Goal: Book appointment/travel/reservation

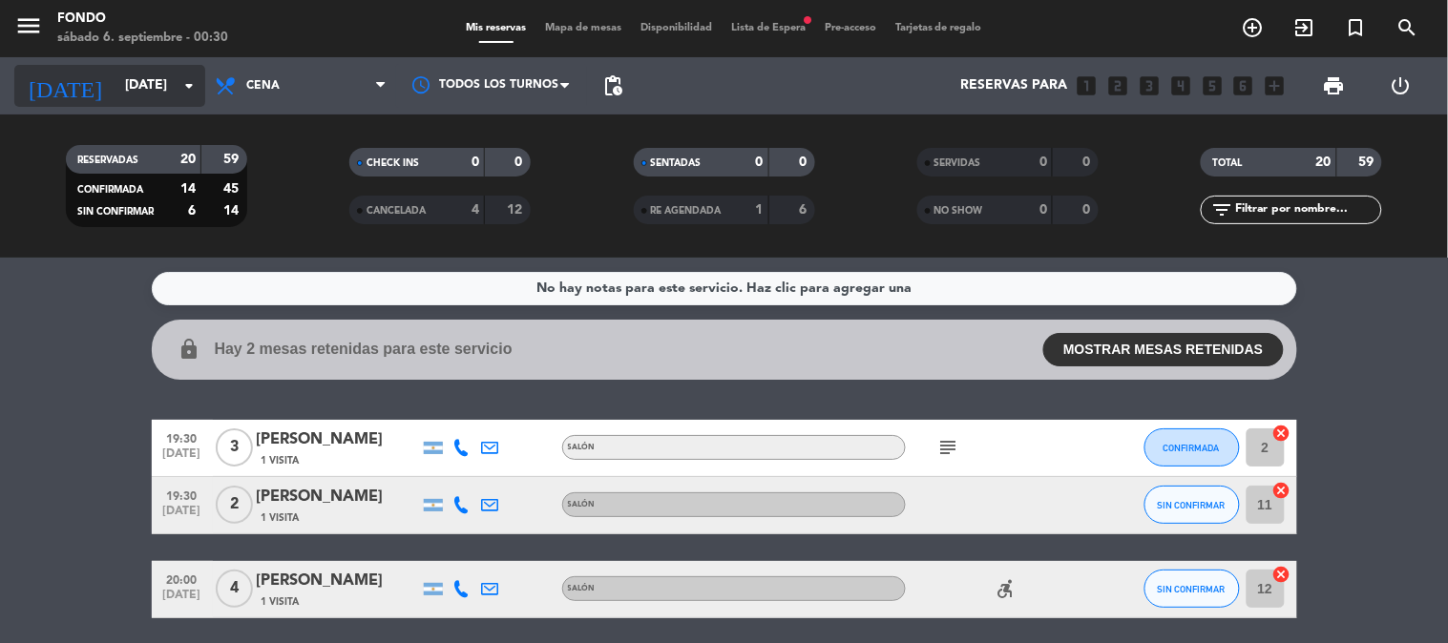
scroll to position [847, 0]
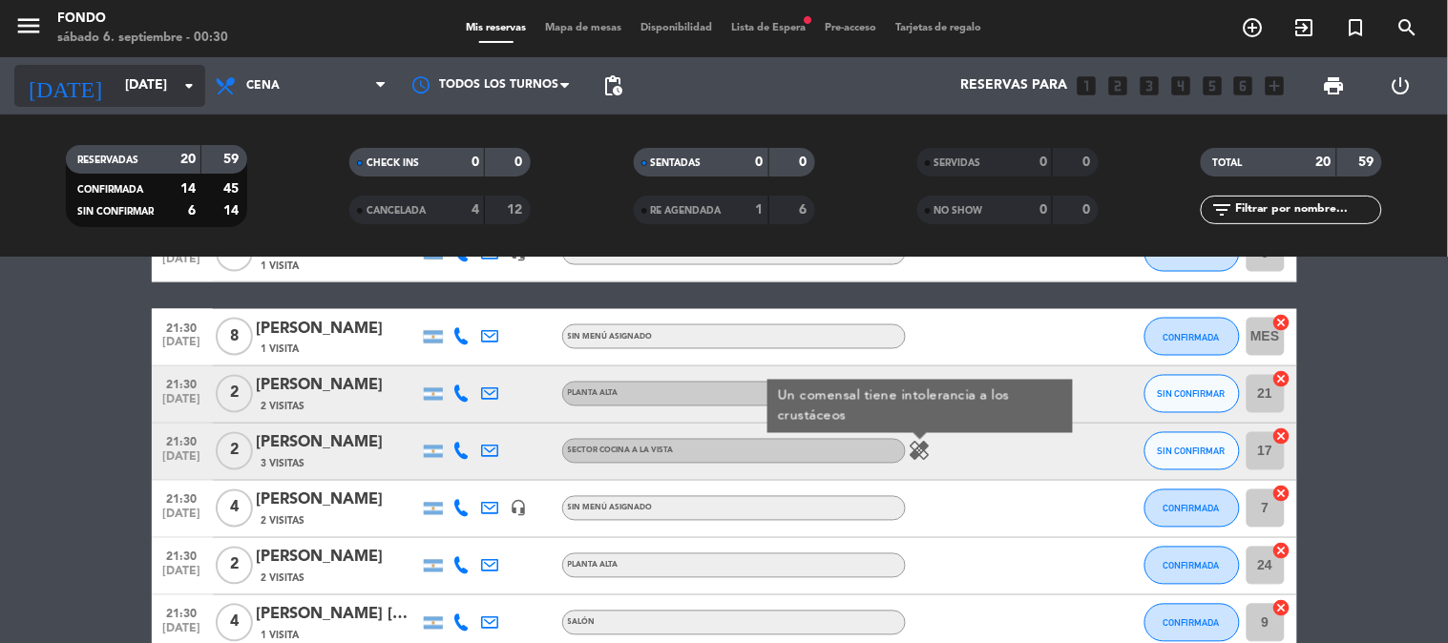
click at [170, 86] on input "[DATE]" at bounding box center [205, 86] width 181 height 34
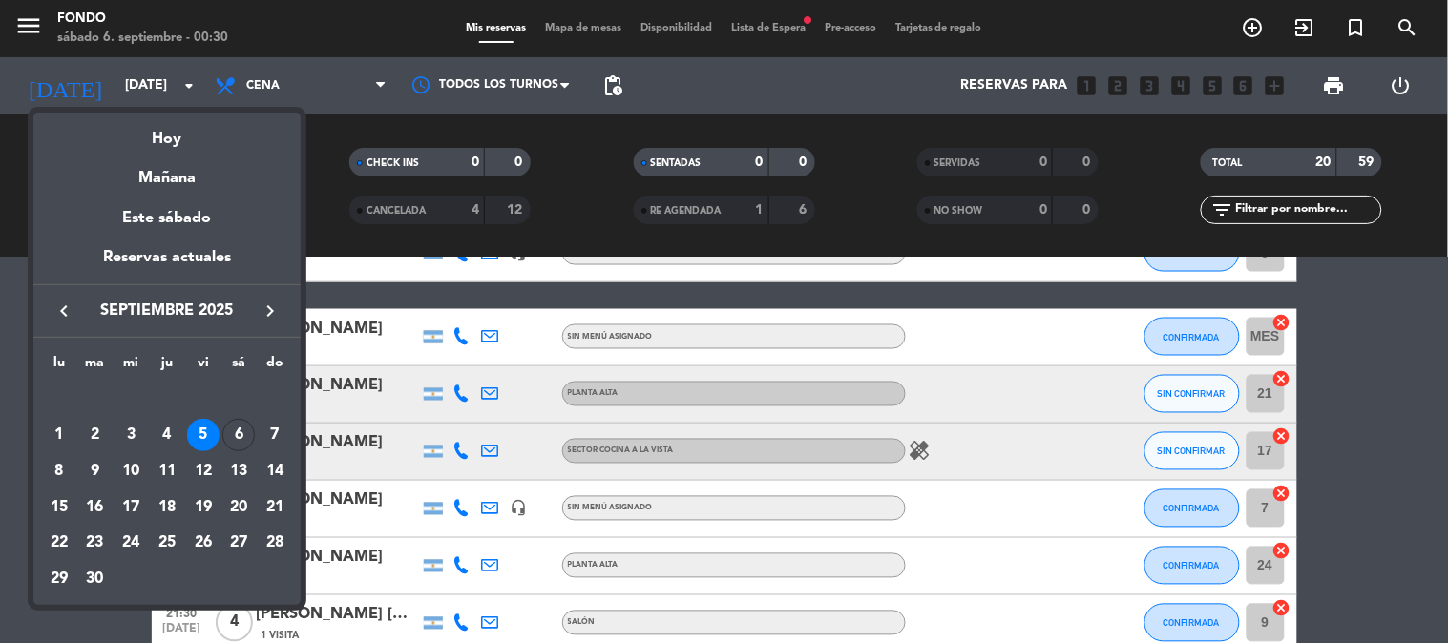
click at [231, 434] on div "6" at bounding box center [238, 435] width 32 height 32
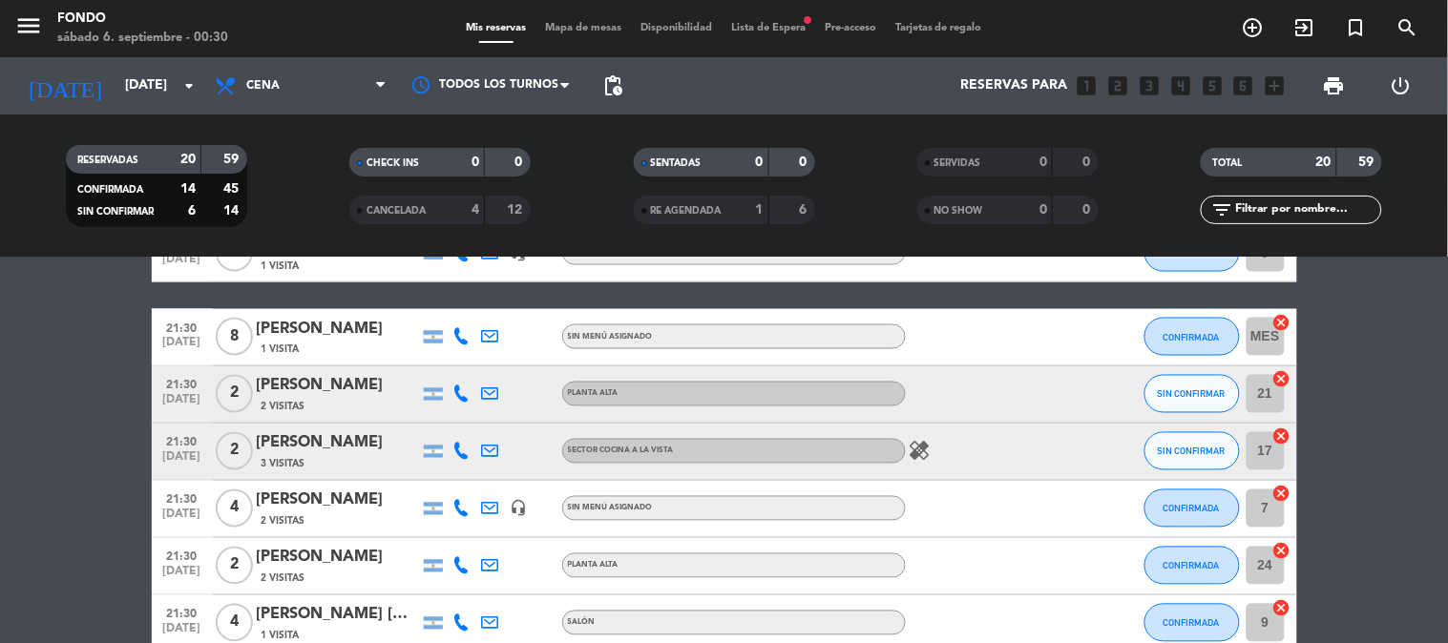
type input "[DATE]"
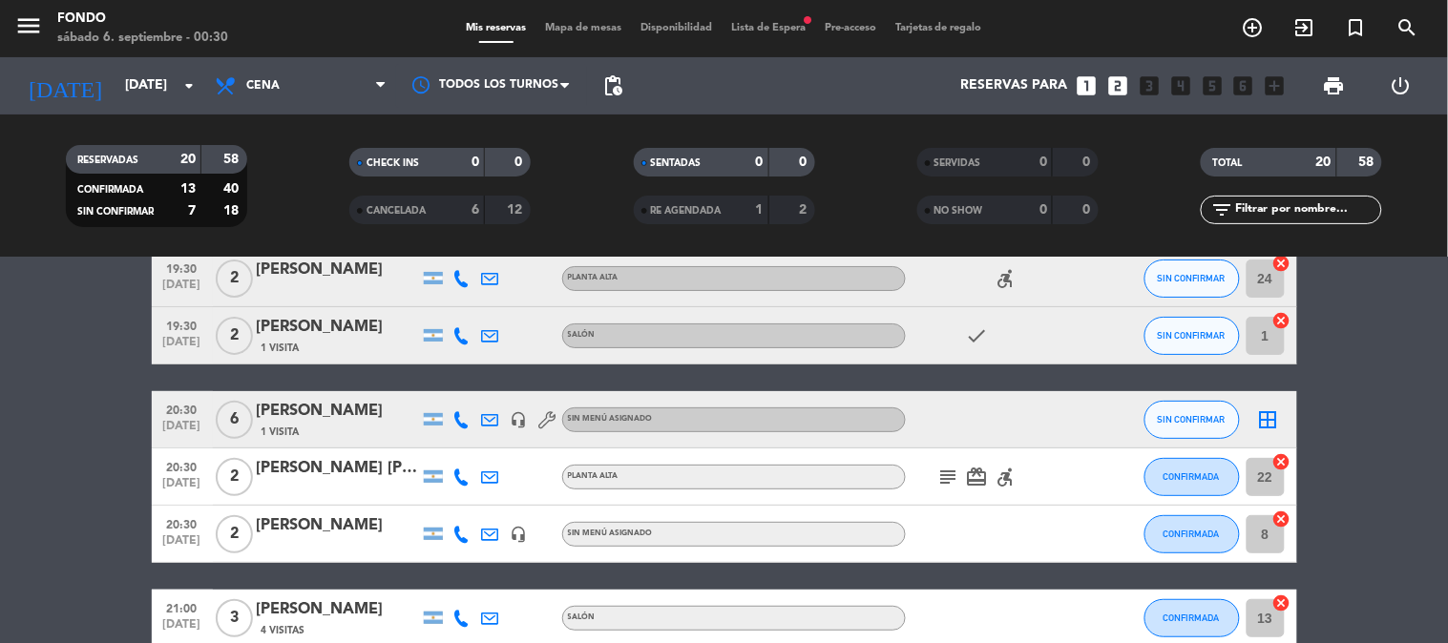
scroll to position [0, 0]
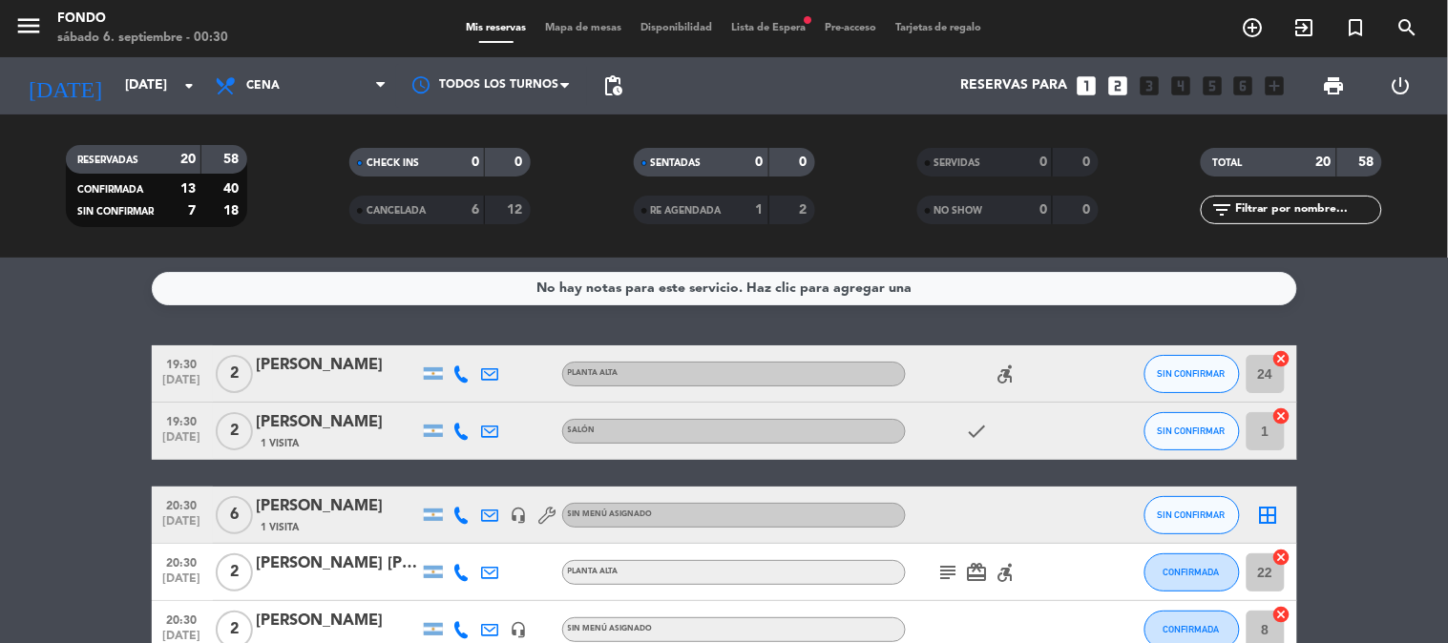
click at [950, 565] on icon "subject" at bounding box center [948, 572] width 23 height 23
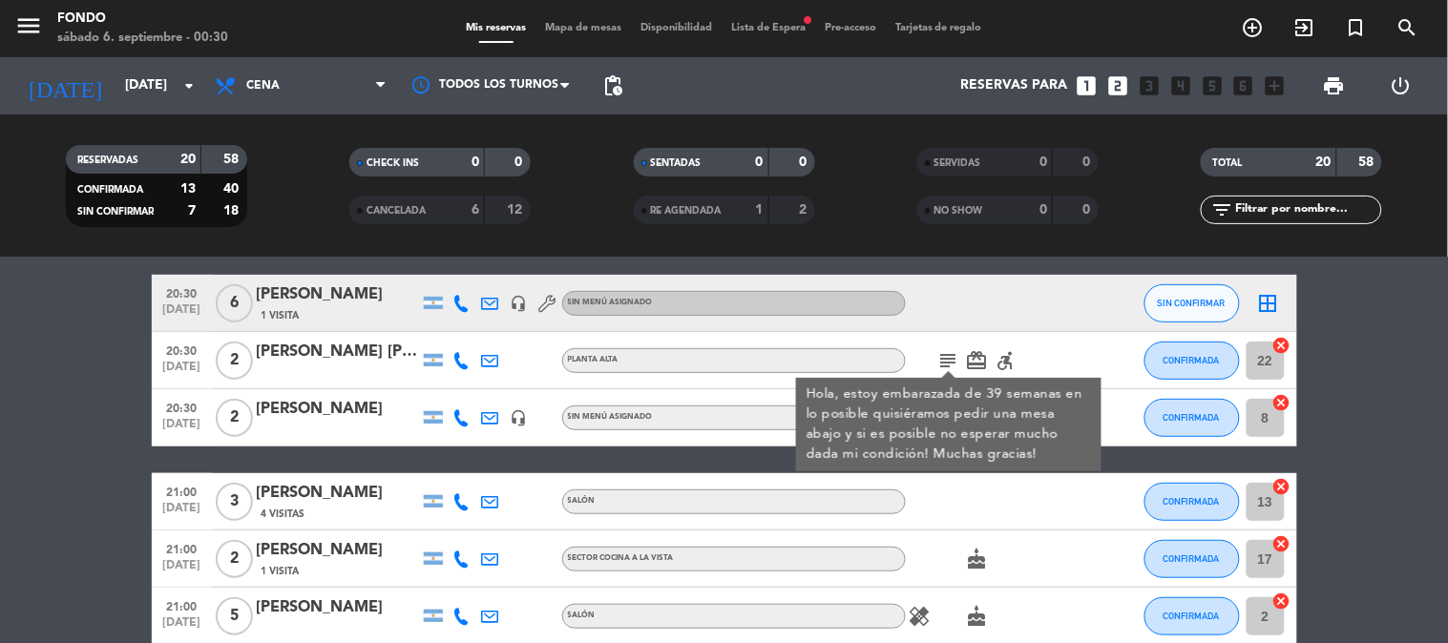
scroll to position [318, 0]
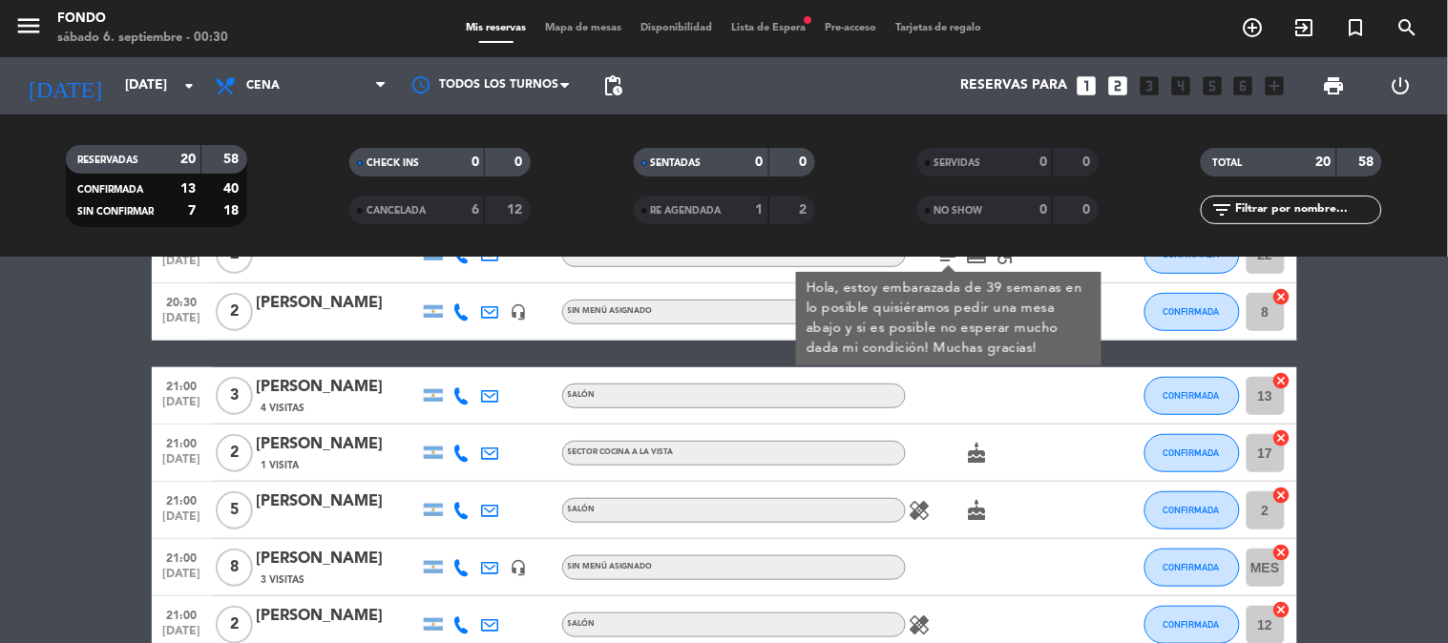
click at [919, 509] on icon "healing" at bounding box center [919, 510] width 23 height 23
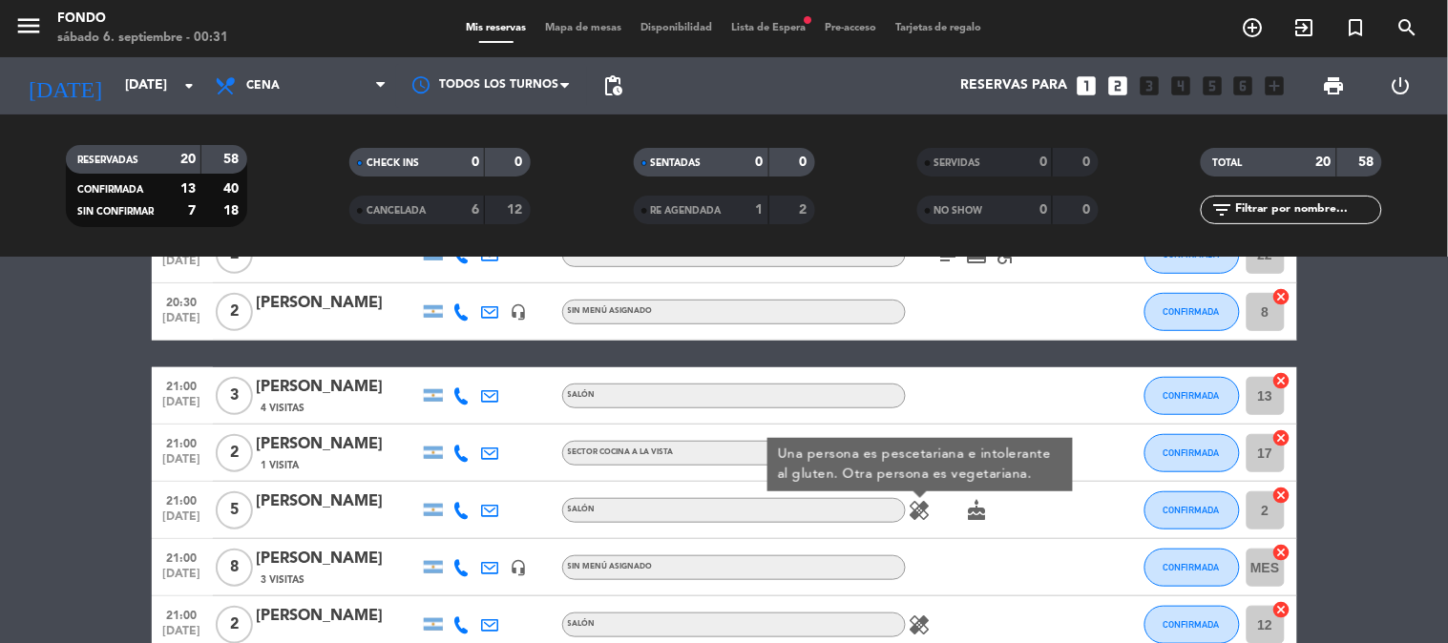
scroll to position [424, 0]
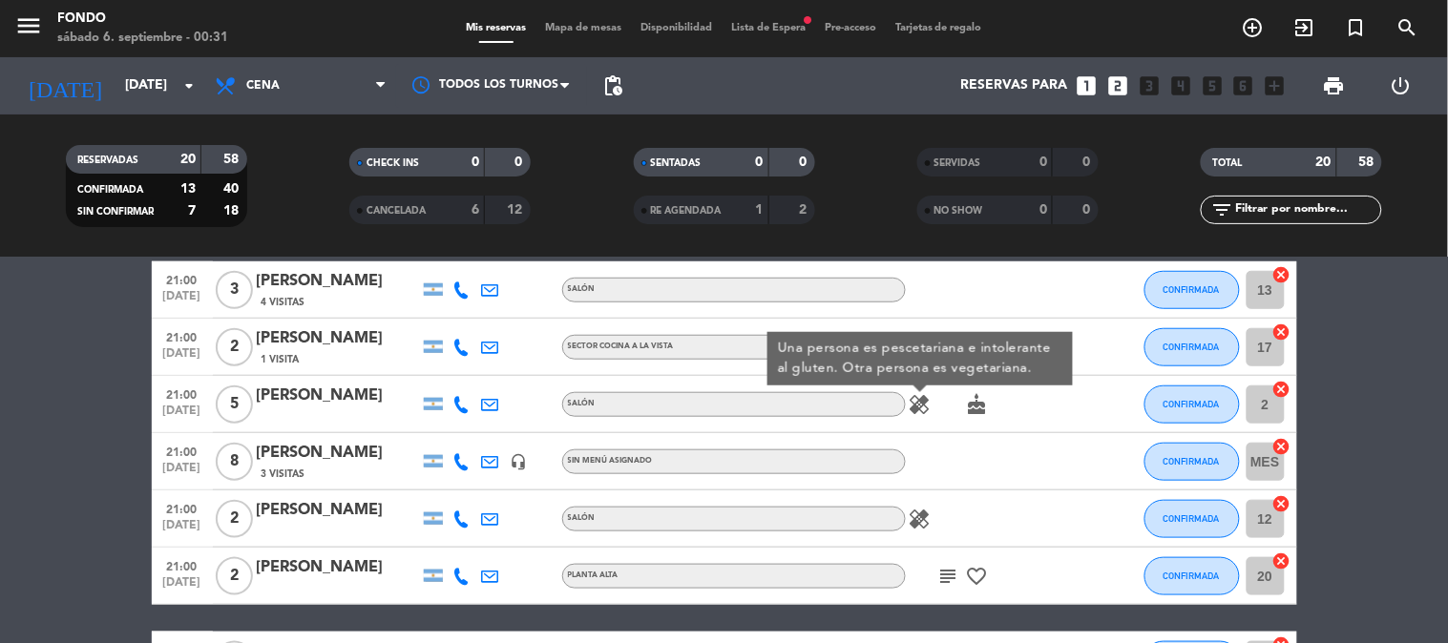
click at [912, 511] on icon "healing" at bounding box center [919, 519] width 23 height 23
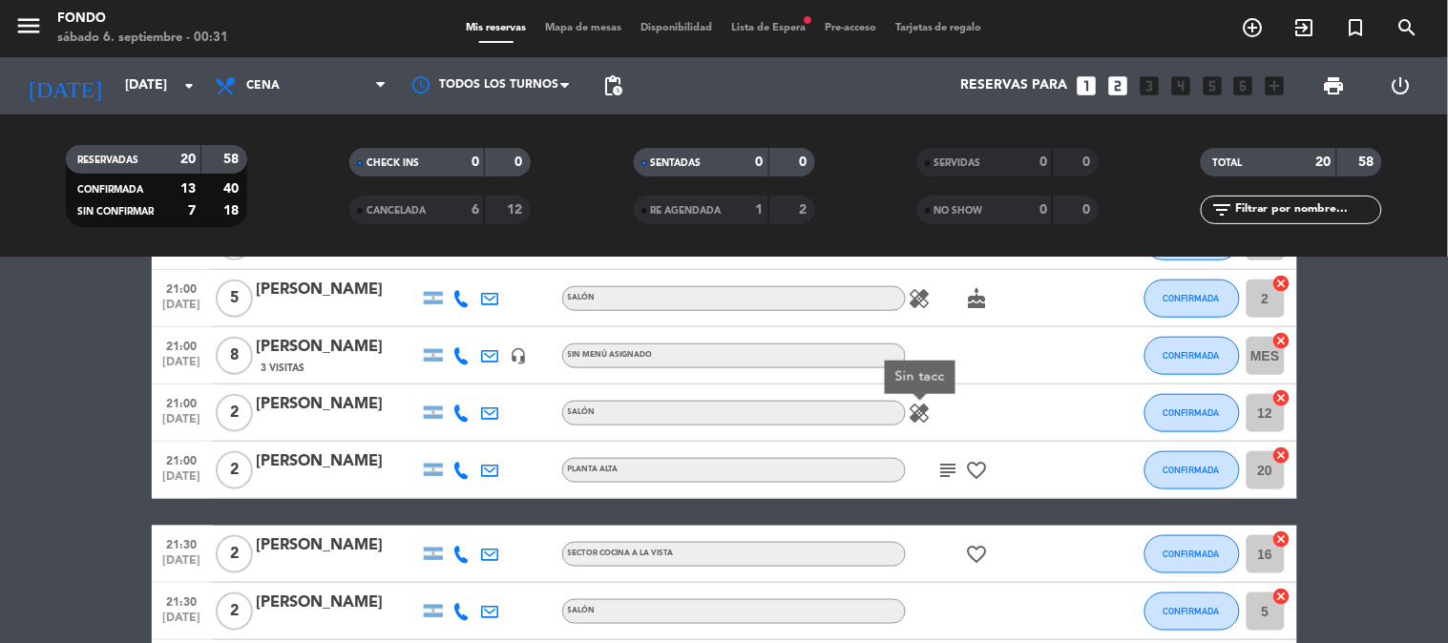
scroll to position [636, 0]
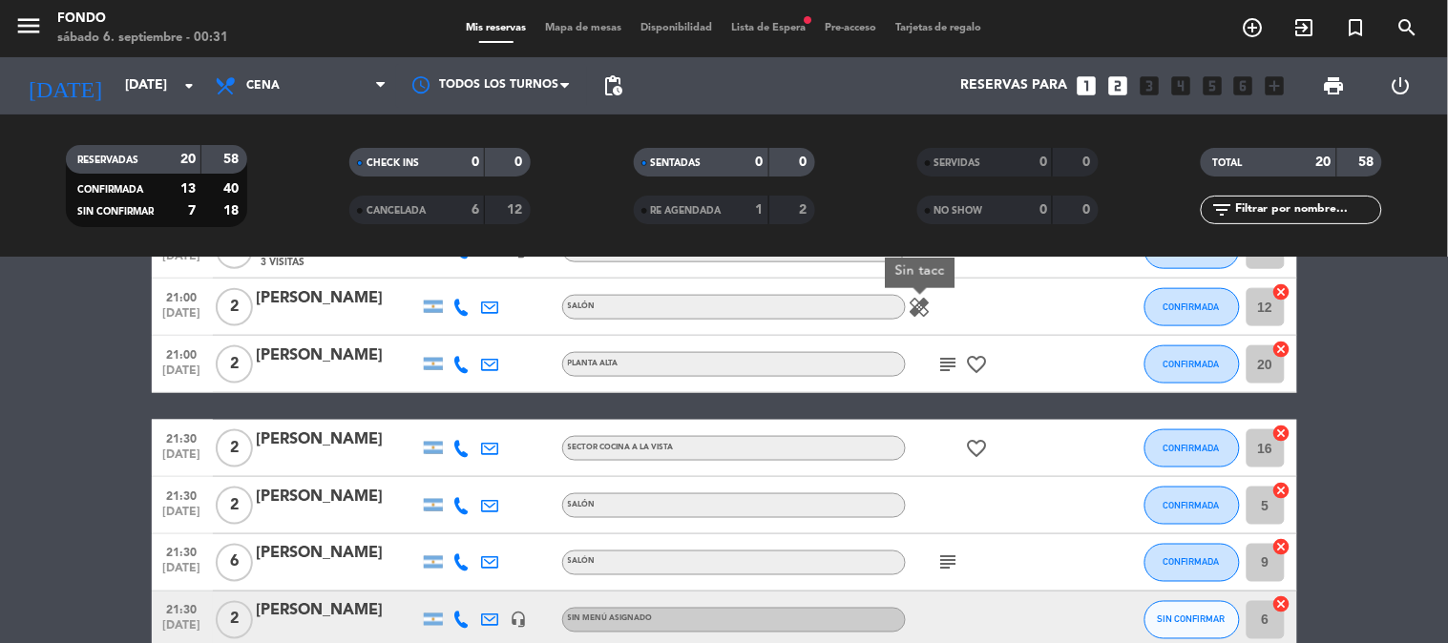
click at [947, 367] on icon "subject" at bounding box center [948, 364] width 23 height 23
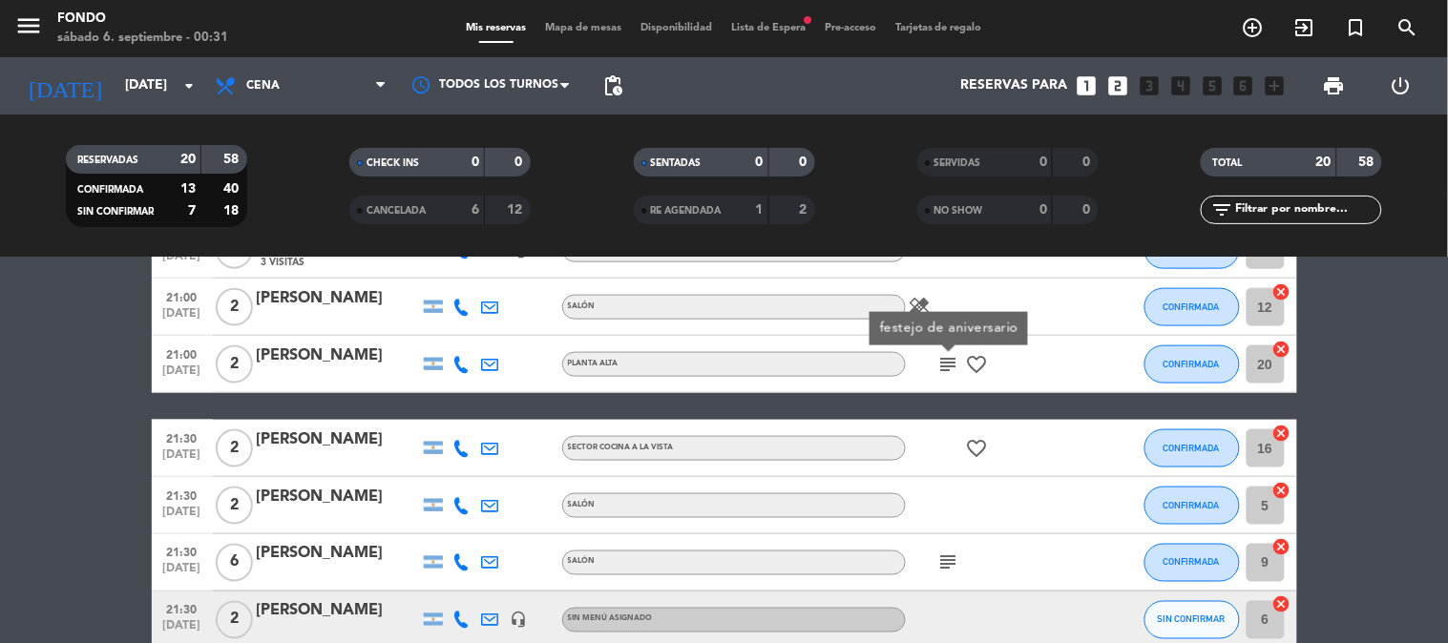
scroll to position [741, 0]
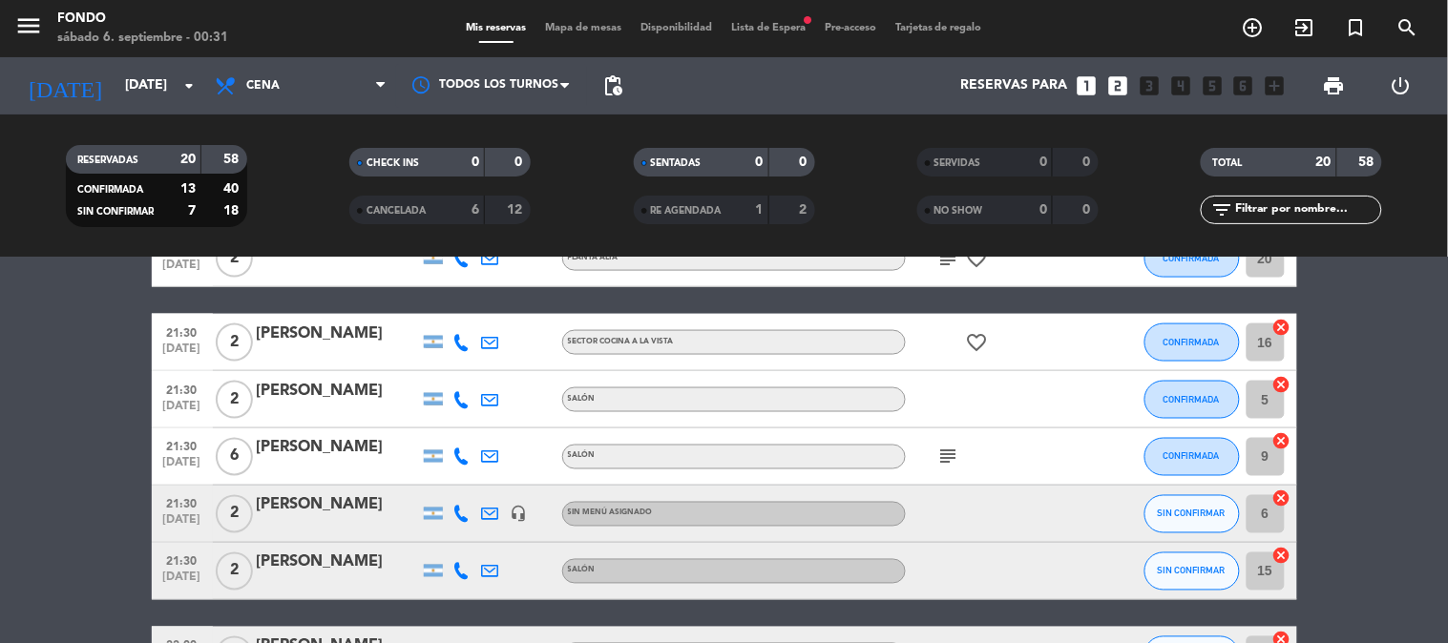
click at [948, 446] on icon "subject" at bounding box center [948, 457] width 23 height 23
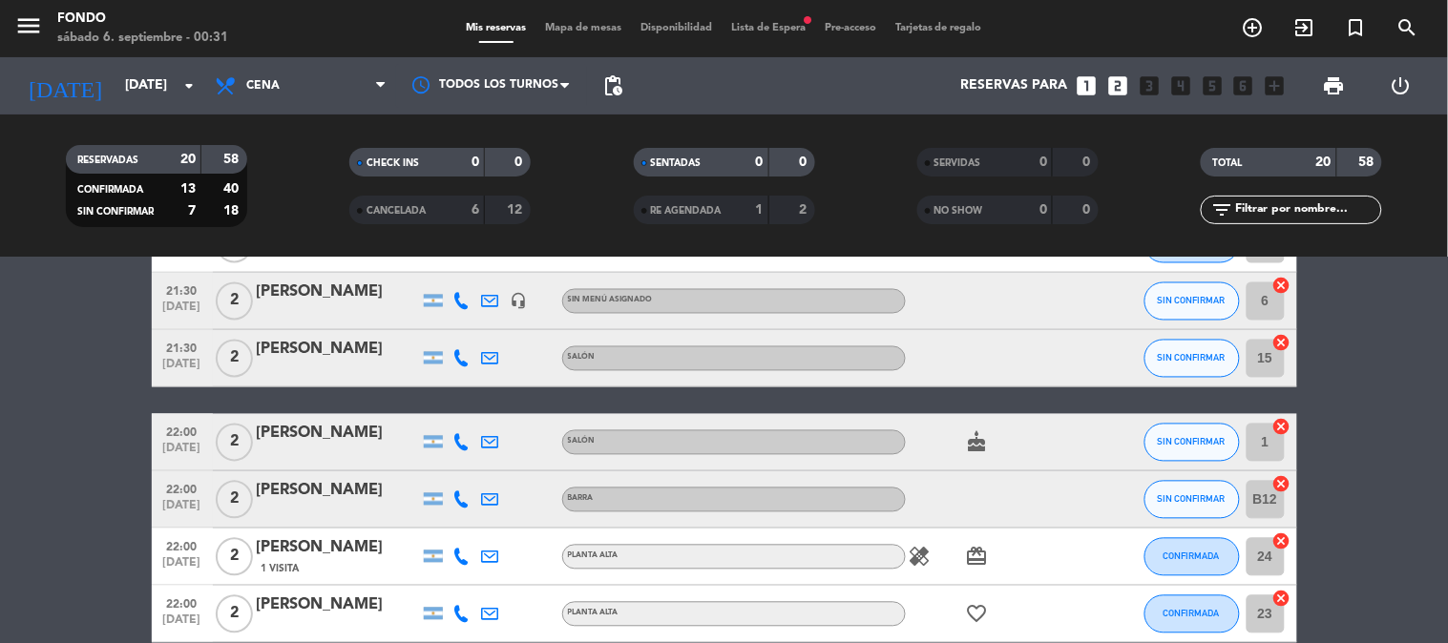
scroll to position [1050, 0]
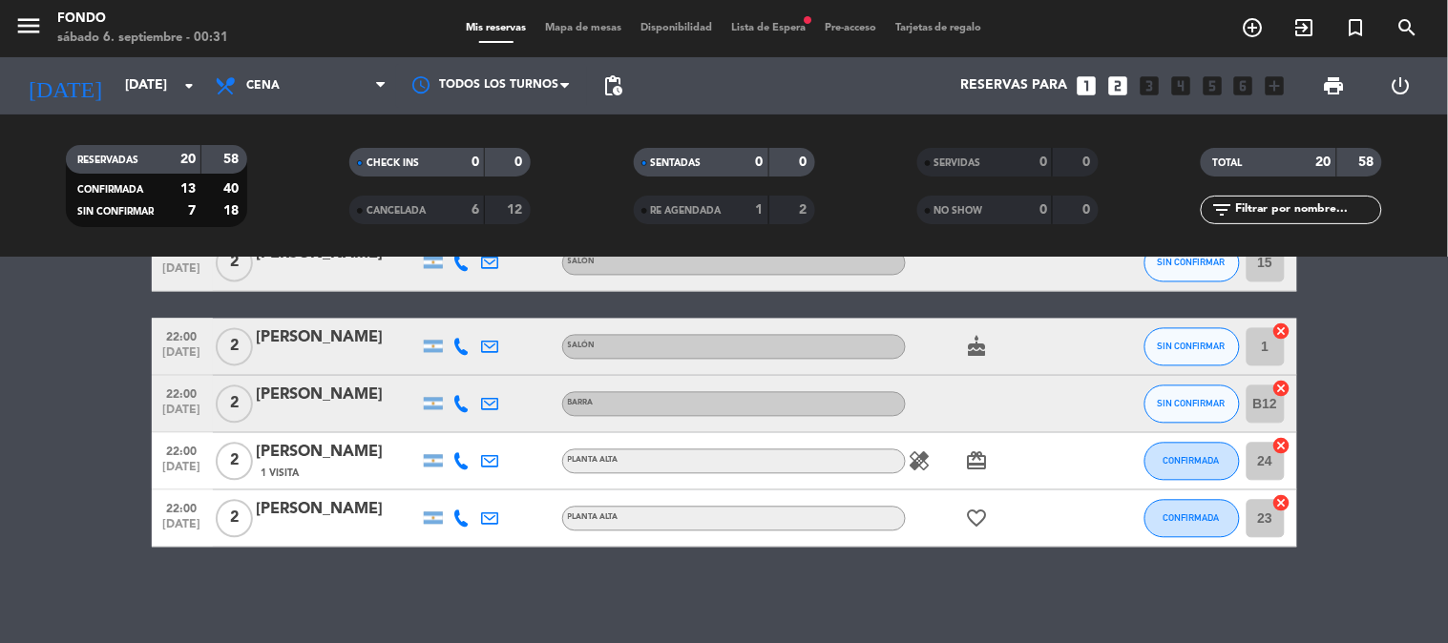
click at [926, 468] on icon "healing" at bounding box center [919, 461] width 23 height 23
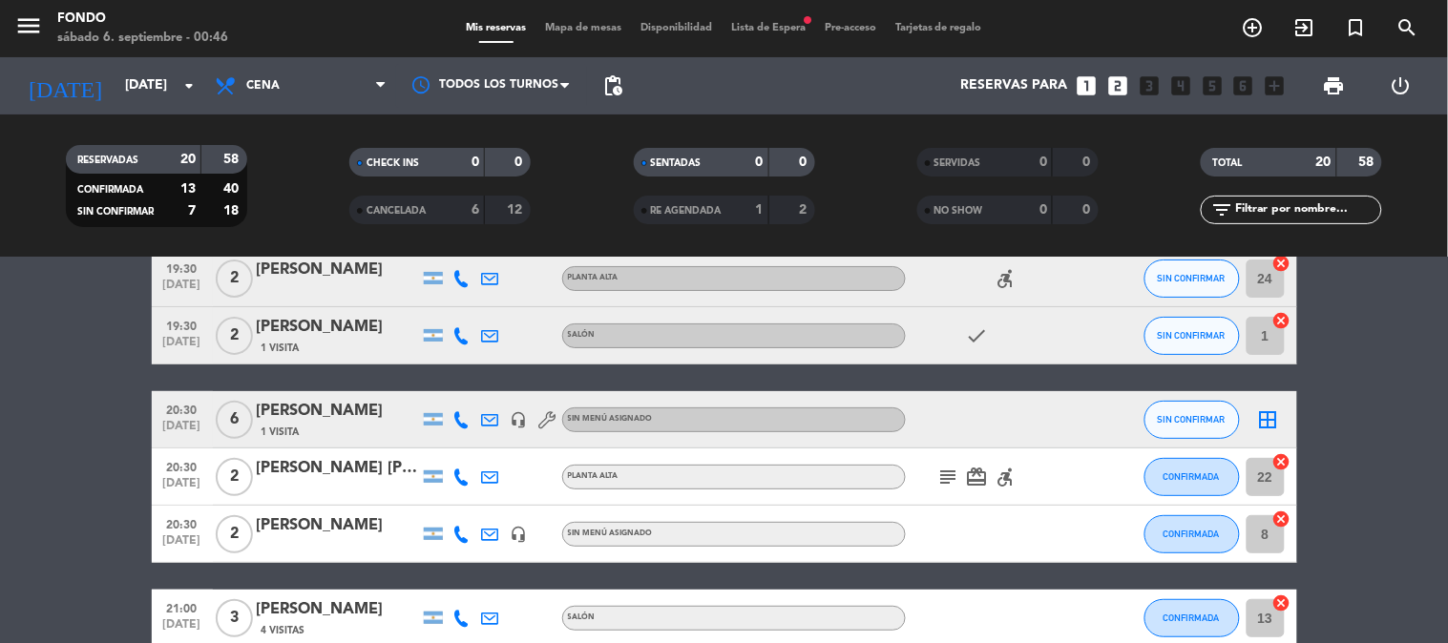
scroll to position [0, 0]
